Goal: Contribute content

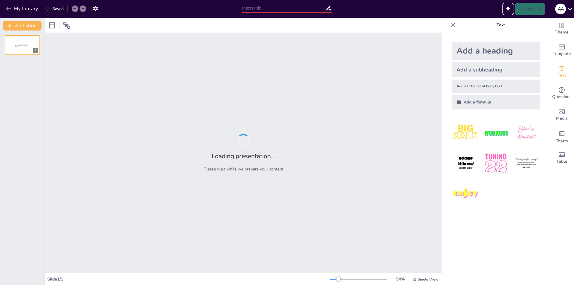
type input "Imported Sesión 2.pptx"
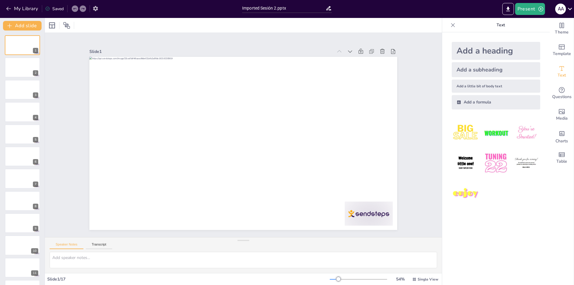
click at [99, 8] on button "button" at bounding box center [95, 8] width 11 height 11
click at [99, 8] on icon "button" at bounding box center [95, 8] width 6 height 6
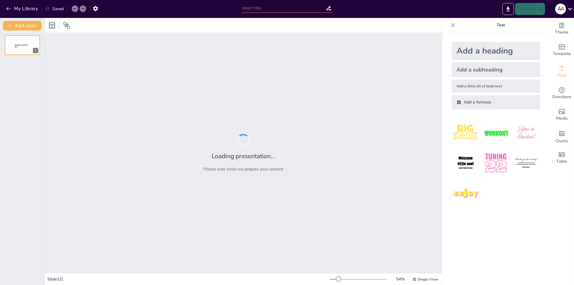
type input "Imported Sesión 2.pptx"
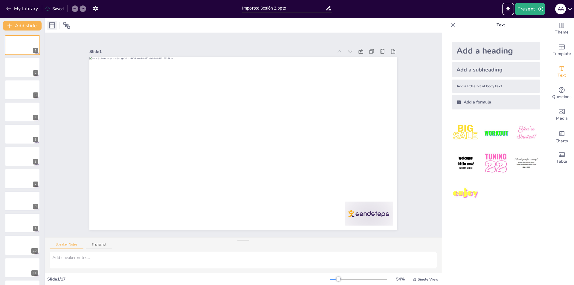
click at [54, 28] on icon at bounding box center [51, 25] width 7 height 7
click at [50, 27] on icon at bounding box center [51, 25] width 7 height 7
click at [63, 28] on icon at bounding box center [66, 25] width 7 height 7
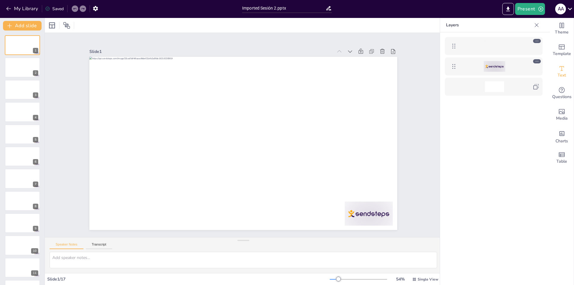
click at [8, 14] on div "My Library Saved" at bounding box center [119, 8] width 239 height 17
click at [11, 5] on button "My Library" at bounding box center [22, 9] width 36 height 10
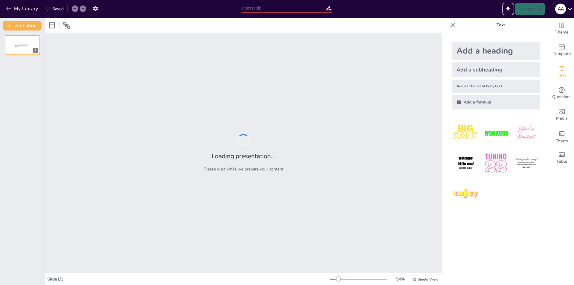
type input "estructura de la seguridad física y sus mecanismos de control en entornos empres"
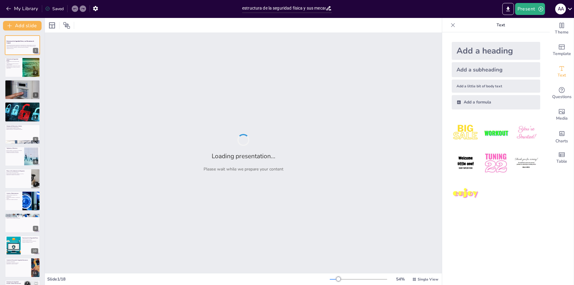
checkbox input "true"
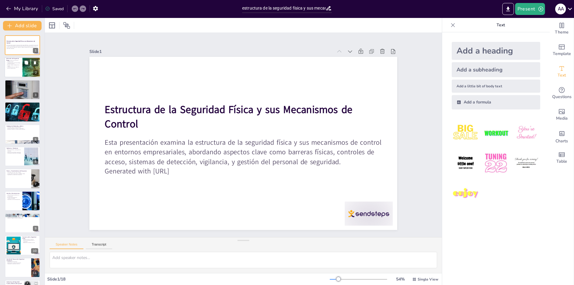
checkbox input "true"
click at [11, 68] on p "La seguridad física es integral en entornos empresariales" at bounding box center [13, 68] width 14 height 2
type textarea "La definición de seguridad física es fundamental, ya que establece el marco par…"
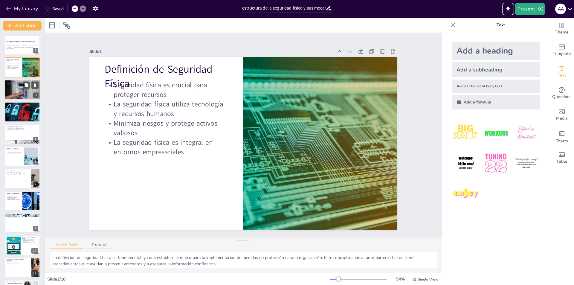
checkbox input "true"
click at [16, 85] on div at bounding box center [22, 90] width 36 height 24
type textarea "Las barreras físicas son la primera línea de defensa en la seguridad de una ins…"
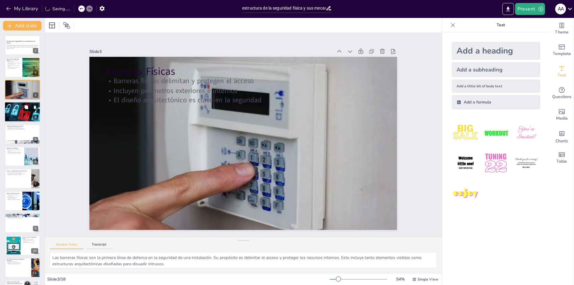
checkbox input "true"
click at [15, 105] on p "Incluyen sistemas mecánicos y electrónicos" at bounding box center [22, 105] width 32 height 1
type textarea "Los controles de acceso son vitales para la seguridad de cualquier instalación.…"
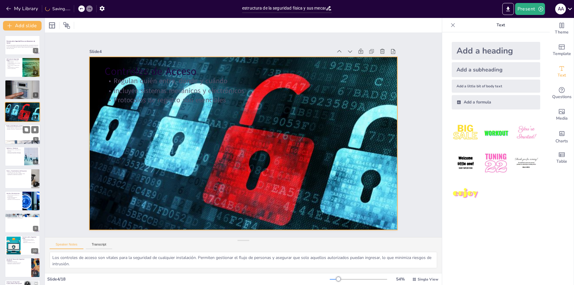
checkbox input "true"
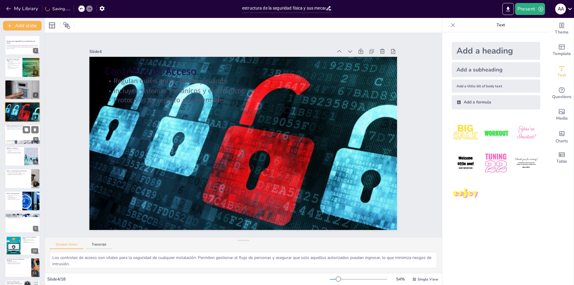
click at [17, 134] on div at bounding box center [22, 134] width 36 height 20
type textarea "La implementación de tecnología avanzada es fundamental para la detección de am…"
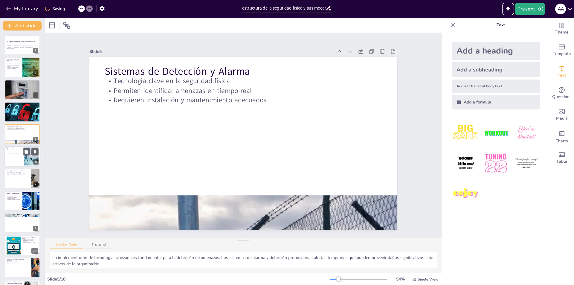
checkbox input "true"
click at [14, 151] on p "Recursos humanos y tecnológicos son esenciales" at bounding box center [14, 150] width 16 height 2
type textarea "La vigilancia efectiva combina tanto el recurso humano como la tecnología. El p…"
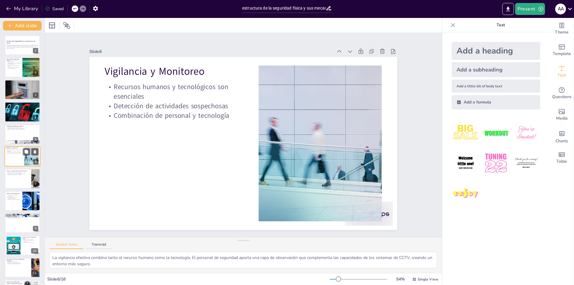
click at [14, 151] on p "Recursos humanos y tecnológicos son esenciales" at bounding box center [14, 150] width 16 height 2
checkbox input "true"
click at [10, 177] on div at bounding box center [22, 179] width 36 height 20
type textarea "Tener protocolos claros es esencial para garantizar una respuesta rápida y efec…"
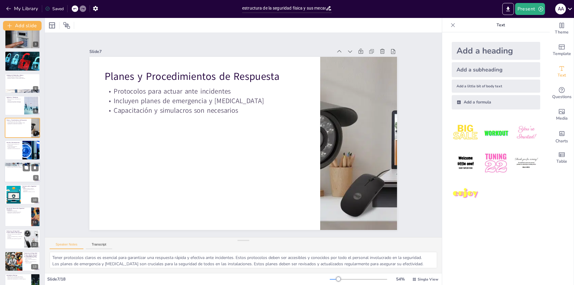
scroll to position [153, 0]
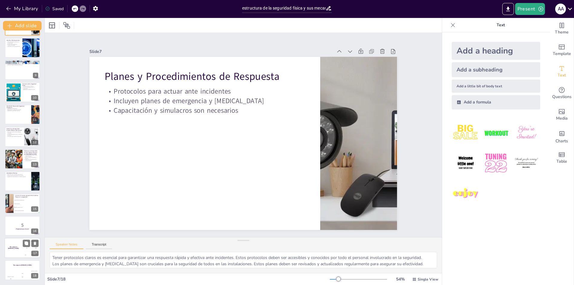
checkbox input "true"
click at [11, 250] on div "The winner is Niels 🏆" at bounding box center [13, 248] width 18 height 20
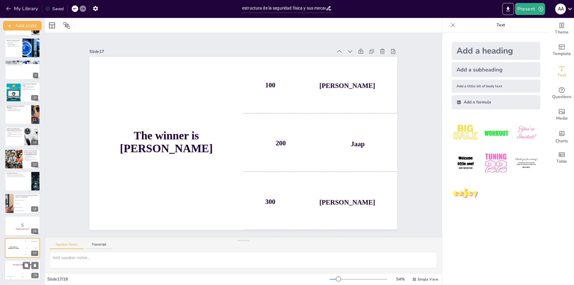
click at [18, 268] on div "The winner is Niels 🏆" at bounding box center [22, 265] width 36 height 10
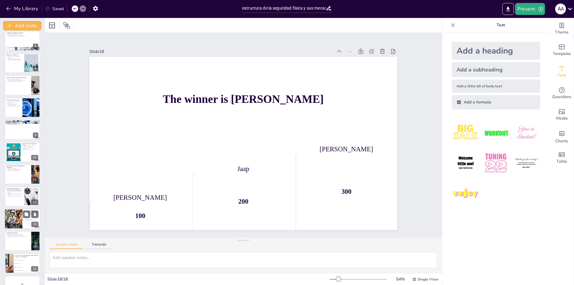
checkbox input "true"
click at [11, 212] on div at bounding box center [13, 219] width 20 height 20
type textarea "La Ley Federal de Seguridad Privada establece directrices claras para la operac…"
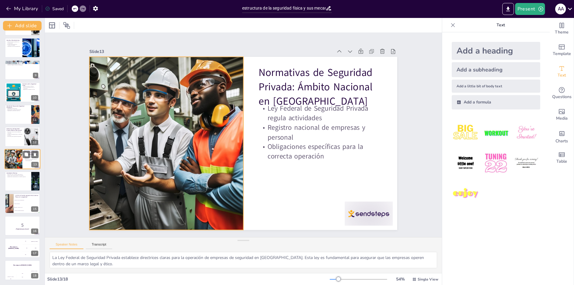
click at [7, 160] on div at bounding box center [13, 159] width 20 height 20
checkbox input "true"
click at [11, 134] on p "Incluyen la Gewerbeordnung y el Montreux Document" at bounding box center [14, 135] width 16 height 2
type textarea "Las normativas internacionales son esenciales para regular las actividades de l…"
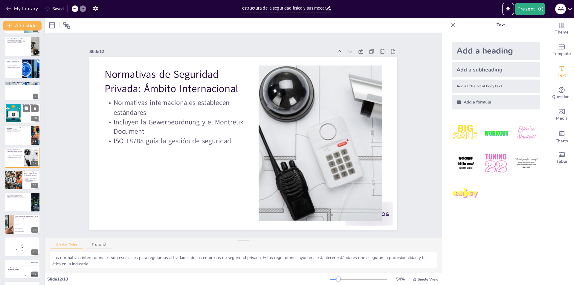
checkbox input "true"
click at [20, 113] on div at bounding box center [13, 113] width 35 height 18
type textarea "La disuasión es una función clave en la seguridad física, ya que busca prevenir…"
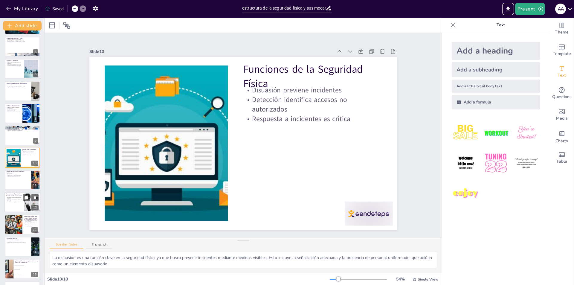
checkbox input "true"
click at [10, 204] on div at bounding box center [22, 202] width 36 height 20
type textarea "Las normativas internacionales son esenciales para regular las actividades de l…"
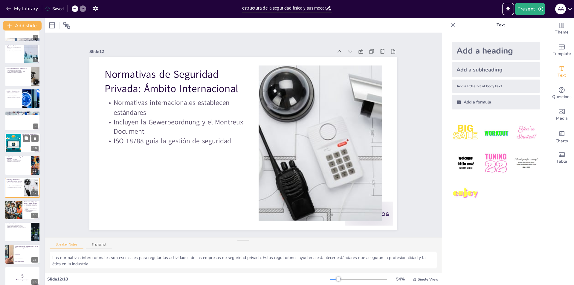
checkbox input "true"
click at [15, 143] on div at bounding box center [13, 143] width 35 height 18
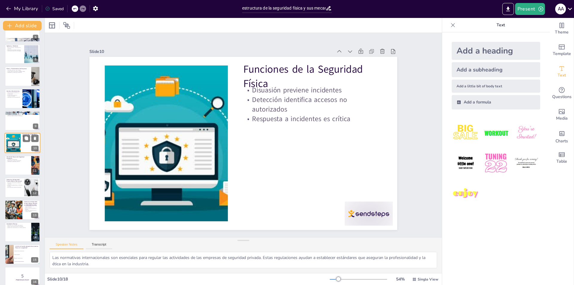
type textarea "La disuasión es una función clave en la seguridad física, ya que busca prevenir…"
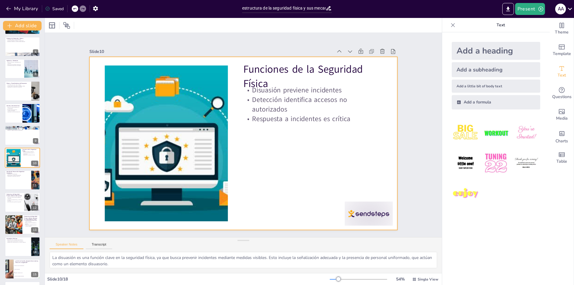
checkbox input "true"
